Goal: Transaction & Acquisition: Purchase product/service

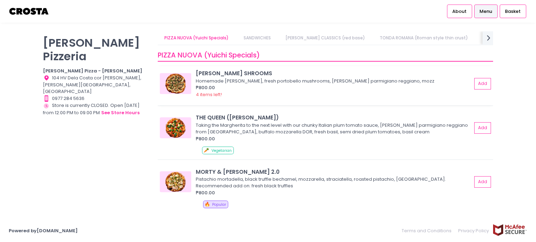
click at [179, 86] on img at bounding box center [175, 83] width 31 height 21
click at [174, 133] on img at bounding box center [175, 128] width 31 height 21
click at [186, 175] on img at bounding box center [175, 182] width 31 height 21
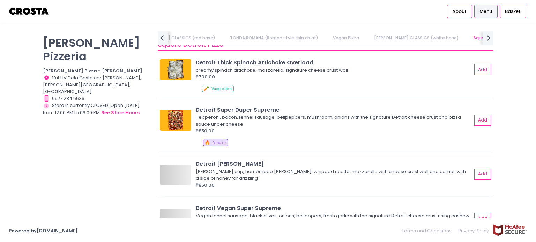
scroll to position [802, 0]
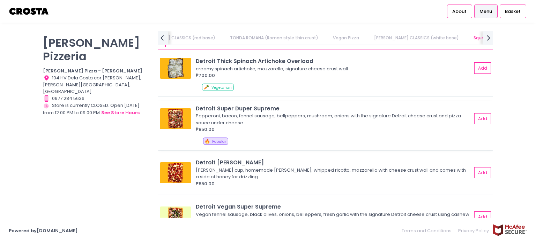
click at [172, 115] on img at bounding box center [175, 118] width 31 height 21
click at [176, 173] on img at bounding box center [175, 173] width 31 height 21
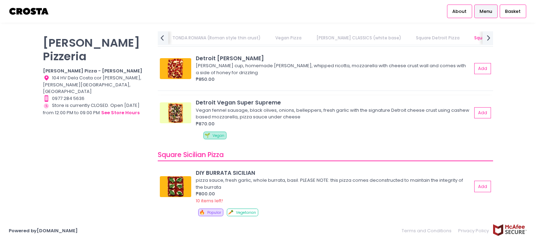
scroll to position [907, 0]
click at [184, 121] on img at bounding box center [175, 112] width 31 height 21
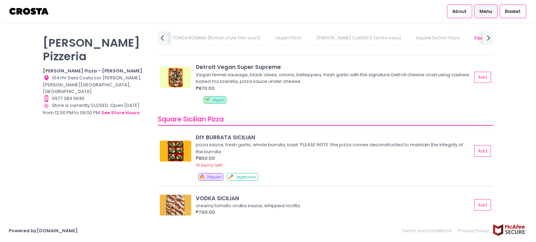
click at [172, 150] on img at bounding box center [175, 151] width 31 height 21
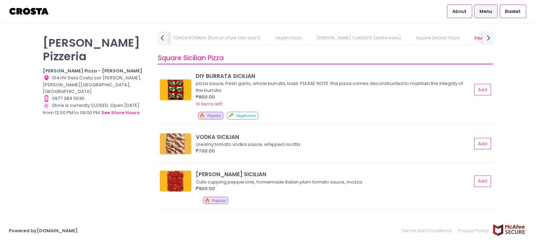
scroll to position [1011, 0]
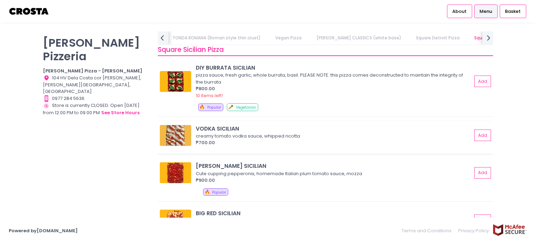
click at [183, 136] on img at bounding box center [175, 135] width 31 height 21
click at [178, 83] on img at bounding box center [175, 81] width 31 height 21
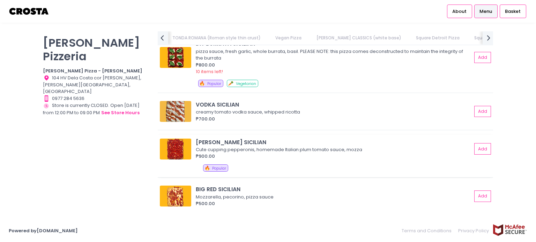
scroll to position [1046, 0]
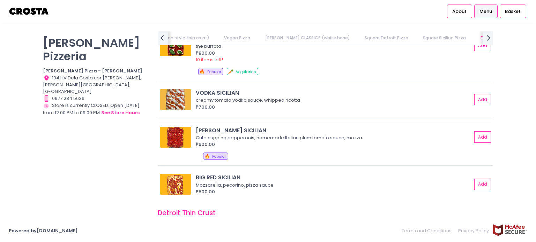
click at [177, 134] on img at bounding box center [175, 137] width 31 height 21
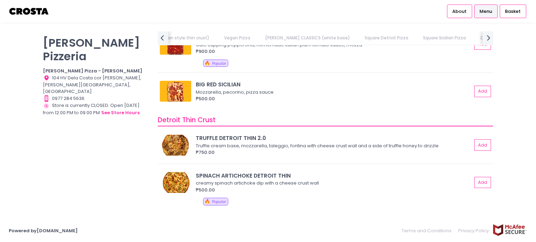
scroll to position [1186, 0]
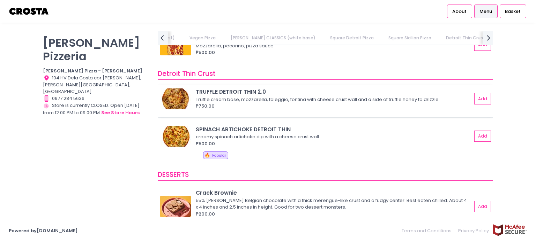
click at [182, 114] on div "TRUFFLE DETROIT THIN 2.0 Truffle cream base, mozzarella, taleggio, fontina with…" at bounding box center [325, 101] width 335 height 33
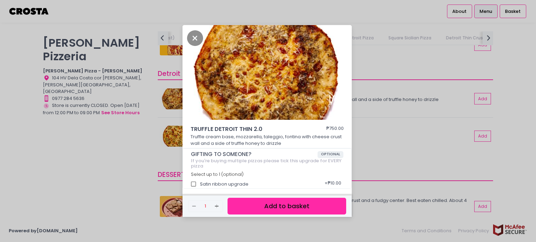
click at [180, 103] on div "TRUFFLE DETROIT THIN 2.0 ₱750.00 Truffle cream base, mozzarella, taleggio, font…" at bounding box center [268, 121] width 536 height 242
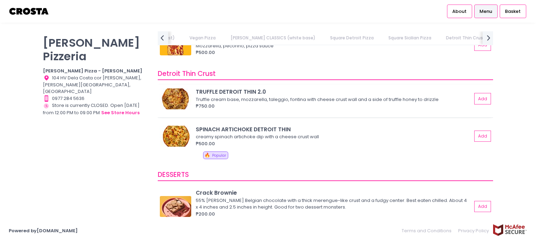
click at [180, 116] on div "TRUFFLE DETROIT THIN 2.0 Truffle cream base, mozzarella, taleggio, fontina with…" at bounding box center [325, 101] width 335 height 33
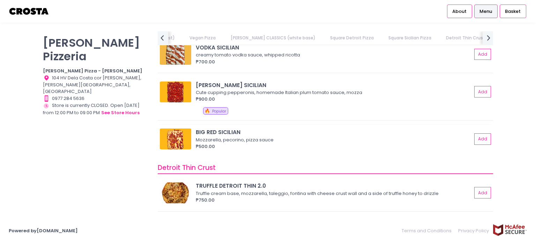
scroll to position [1046, 0]
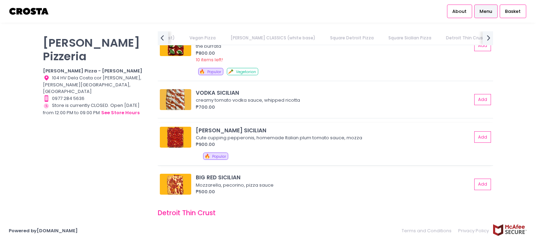
click at [178, 134] on img at bounding box center [175, 137] width 31 height 21
click at [176, 138] on img at bounding box center [175, 137] width 31 height 21
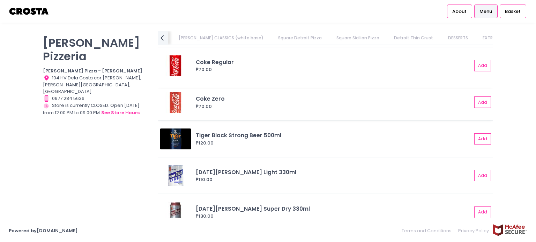
scroll to position [1638, 0]
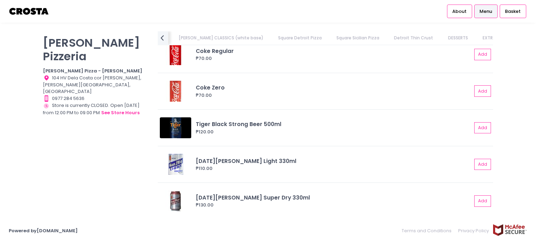
click at [213, 37] on link "[PERSON_NAME] CLASSICS (white base)" at bounding box center [221, 37] width 98 height 13
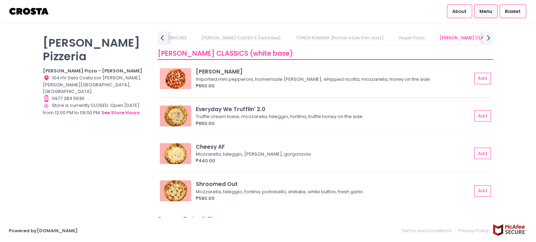
scroll to position [0, 0]
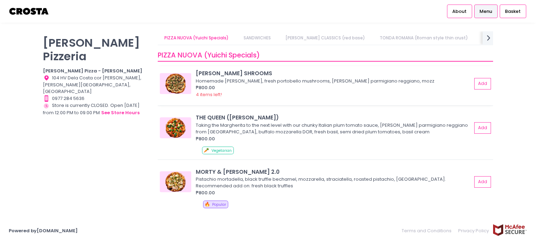
click at [175, 81] on img at bounding box center [175, 83] width 31 height 21
click at [182, 123] on img at bounding box center [175, 128] width 31 height 21
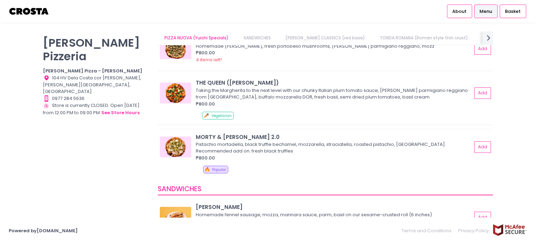
click at [179, 150] on img at bounding box center [175, 147] width 31 height 21
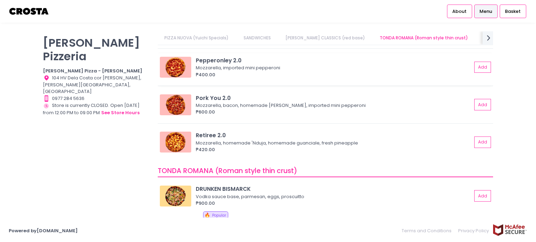
scroll to position [297, 0]
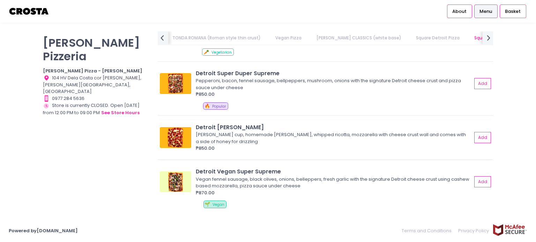
click at [190, 143] on img at bounding box center [175, 137] width 31 height 21
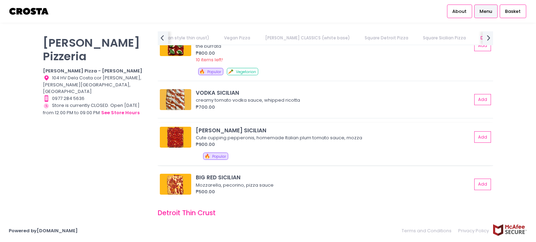
click at [177, 135] on img at bounding box center [175, 137] width 31 height 21
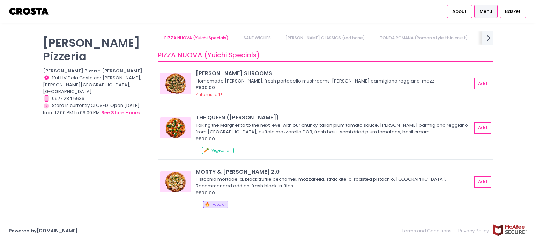
click at [484, 36] on icon "next Created with Sketch." at bounding box center [488, 38] width 10 height 10
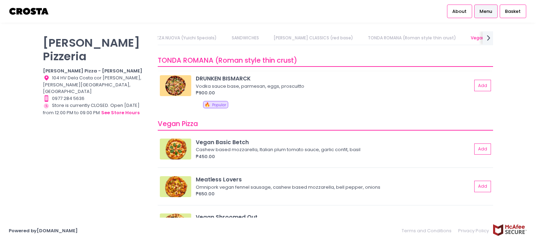
scroll to position [419, 0]
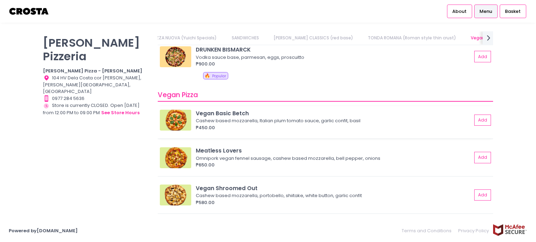
click at [173, 121] on img at bounding box center [175, 120] width 31 height 21
click at [174, 156] on img at bounding box center [175, 158] width 31 height 21
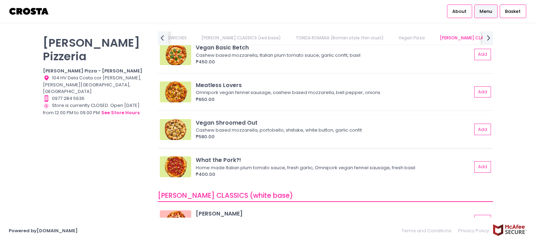
scroll to position [488, 0]
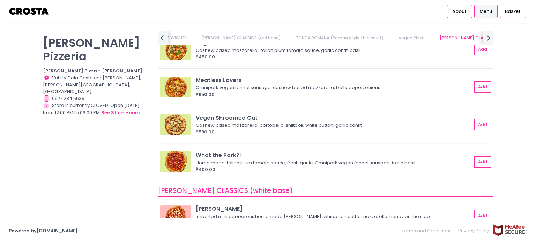
click at [176, 121] on img at bounding box center [175, 124] width 31 height 21
click at [163, 169] on img at bounding box center [175, 162] width 31 height 21
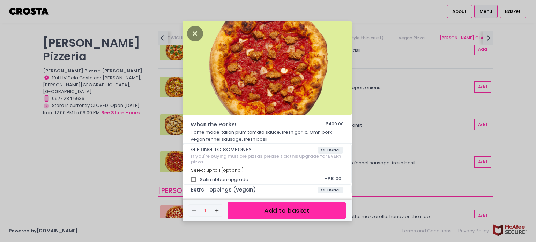
click at [95, 143] on div "What the Pork?! ₱400.00 Home made Italian plum tomato sauce, fresh garlic, Omni…" at bounding box center [268, 121] width 536 height 242
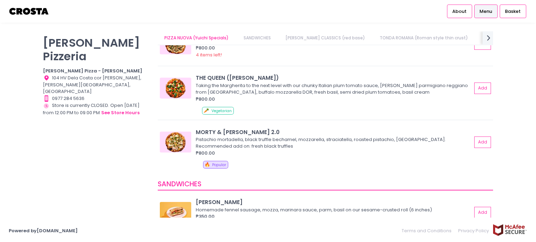
scroll to position [0, 0]
